Goal: Use online tool/utility: Use online tool/utility

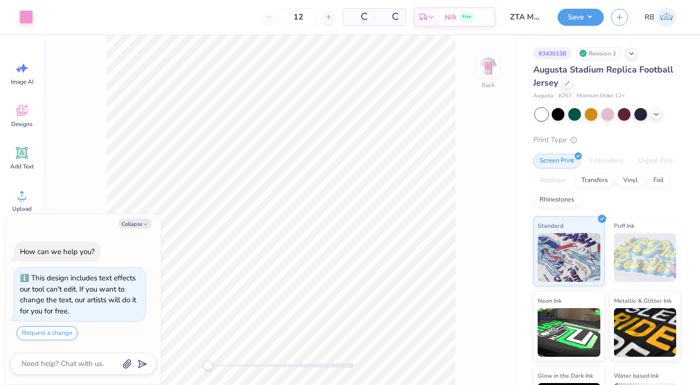
type textarea "x"
click at [286, 18] on input "12" at bounding box center [267, 17] width 38 height 18
type input "1"
type textarea "x"
type input "31"
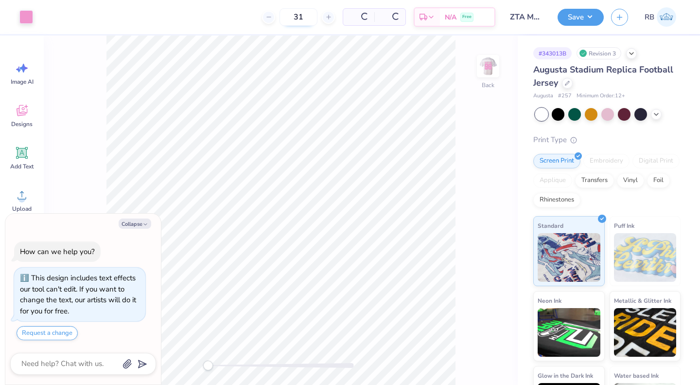
type textarea "x"
type input "318"
type textarea "x"
type input "318"
